Goal: Transaction & Acquisition: Purchase product/service

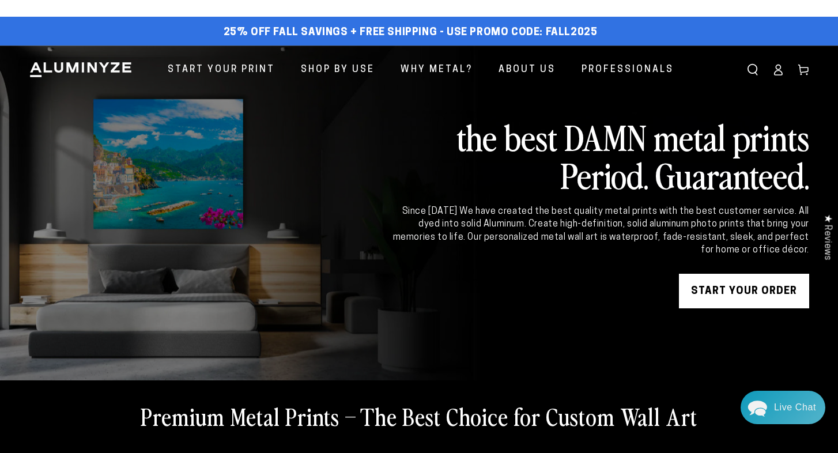
click at [779, 75] on icon at bounding box center [777, 72] width 7 height 5
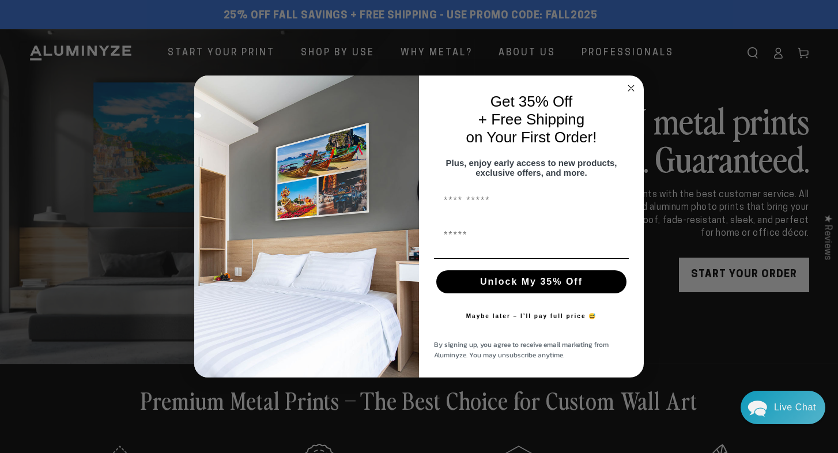
click at [631, 82] on circle "Close dialog" at bounding box center [631, 88] width 13 height 13
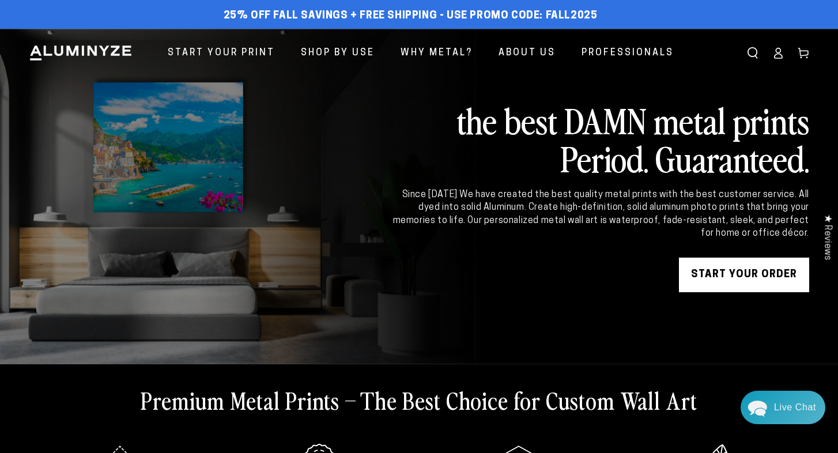
click at [775, 54] on icon at bounding box center [777, 56] width 7 height 5
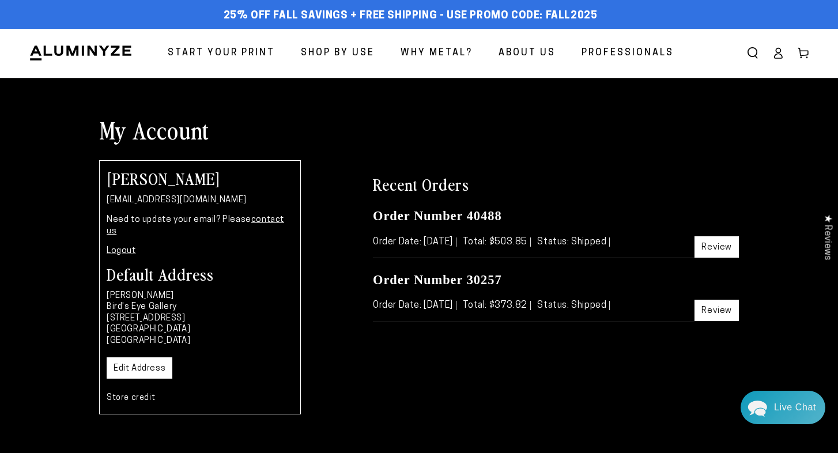
click at [233, 50] on span "Start Your Print" at bounding box center [221, 53] width 107 height 17
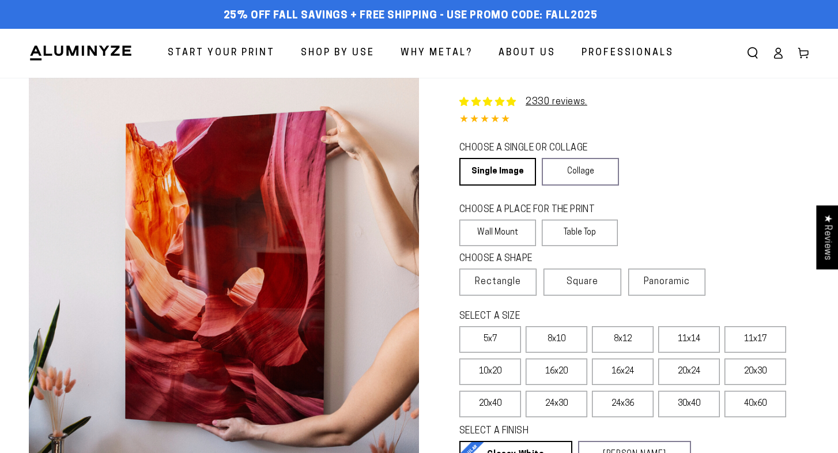
select select "**********"
click at [498, 168] on link "Single Image" at bounding box center [496, 172] width 75 height 28
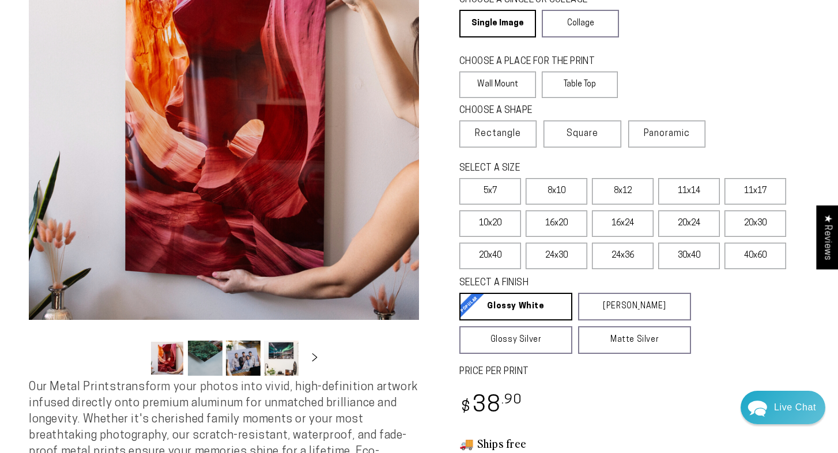
scroll to position [149, 0]
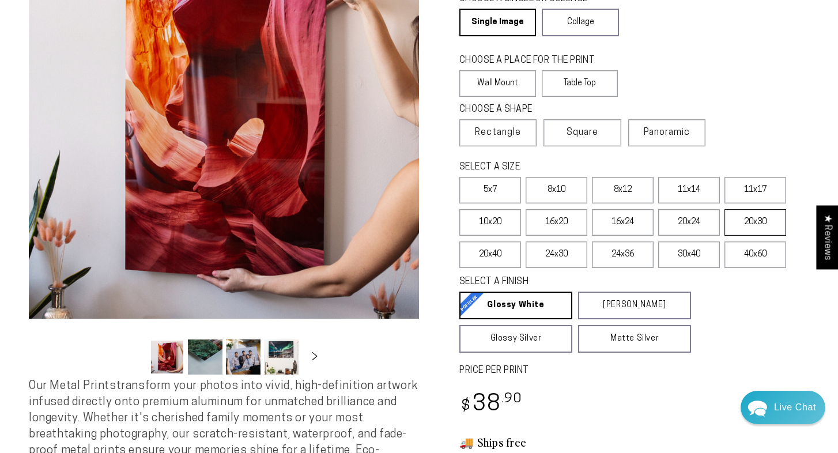
click at [758, 218] on label "20x30" at bounding box center [755, 222] width 62 height 27
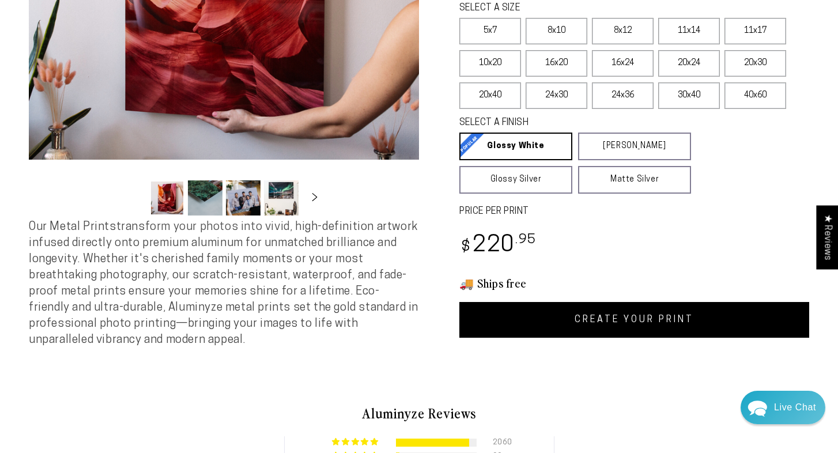
scroll to position [328, 0]
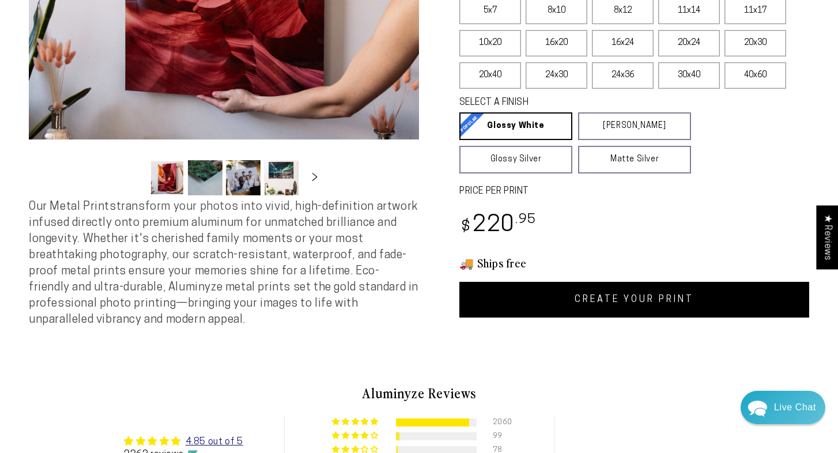
click at [610, 299] on link "CREATE YOUR PRINT" at bounding box center [634, 300] width 350 height 36
